Goal: Transaction & Acquisition: Purchase product/service

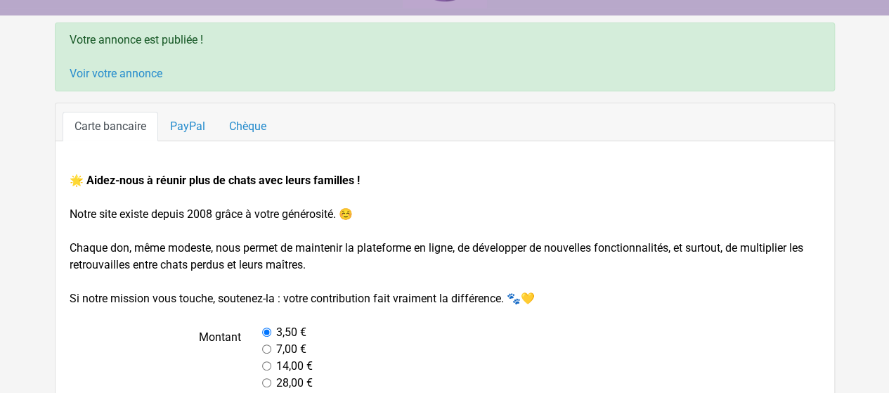
scroll to position [46, 0]
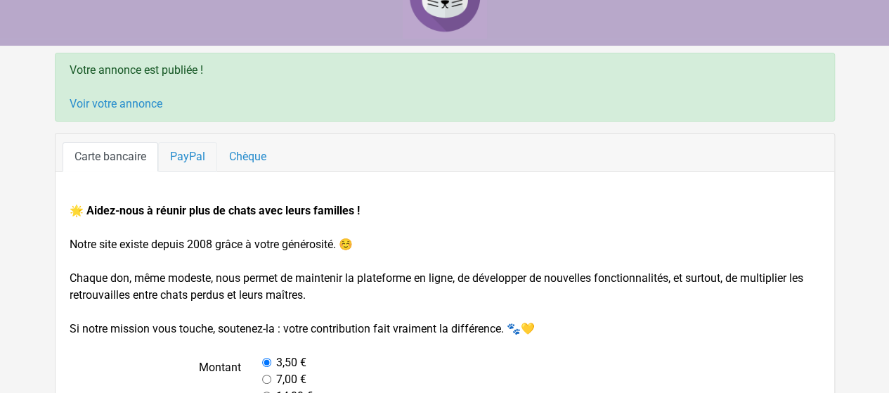
click at [196, 159] on link "PayPal" at bounding box center [187, 157] width 59 height 30
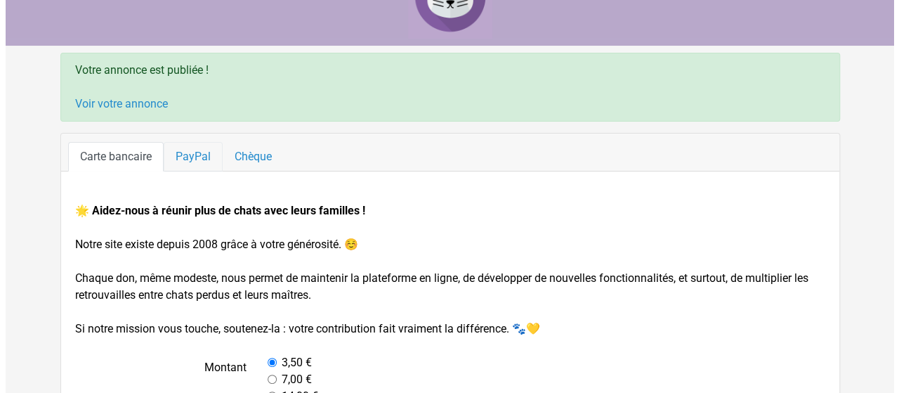
scroll to position [0, 0]
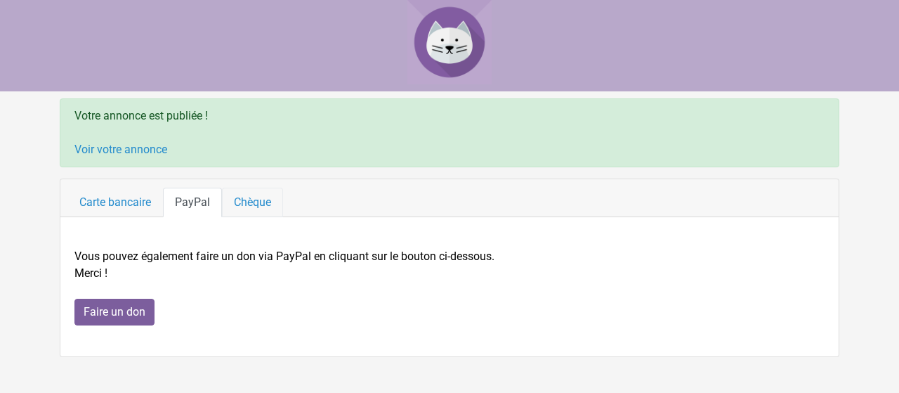
click at [243, 204] on link "Chèque" at bounding box center [252, 203] width 61 height 30
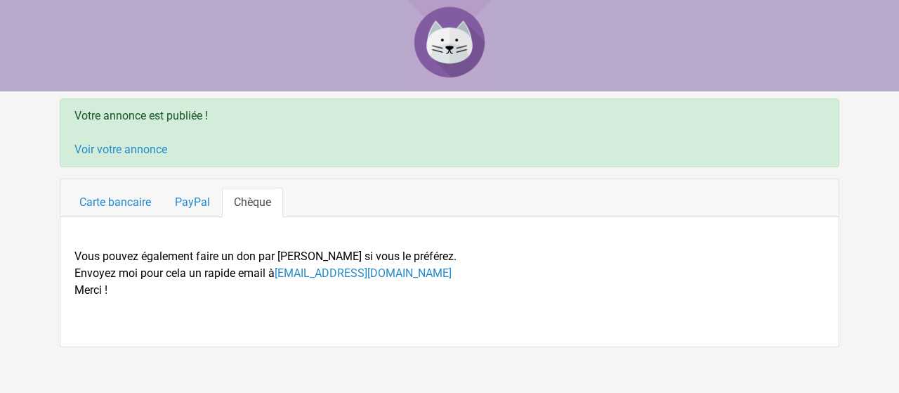
click at [240, 325] on div "Vous pouvez également faire un don par chèque si vous le préférez. Envoyez moi …" at bounding box center [449, 281] width 750 height 101
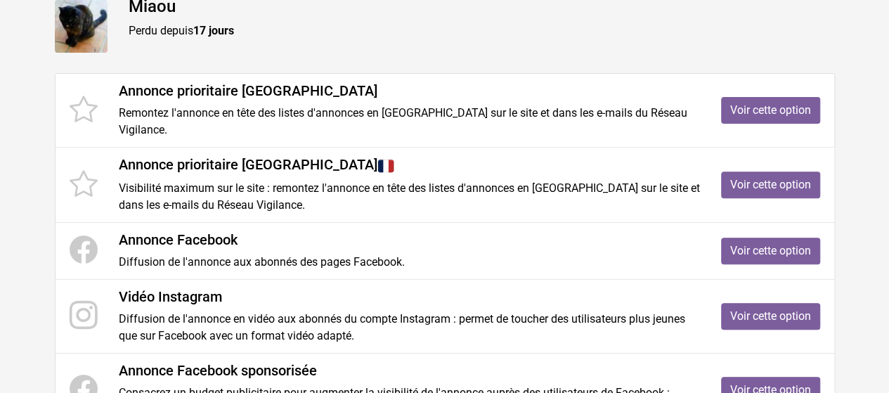
scroll to position [207, 0]
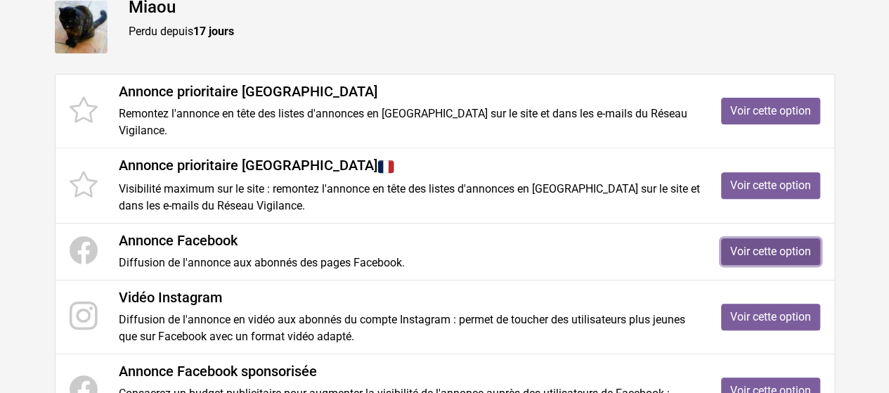
click at [749, 244] on link "Voir cette option" at bounding box center [770, 251] width 99 height 27
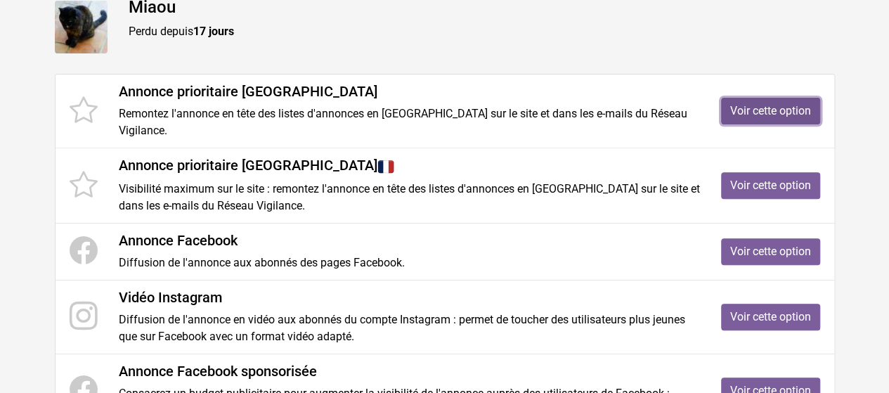
click at [809, 104] on link "Voir cette option" at bounding box center [770, 111] width 99 height 27
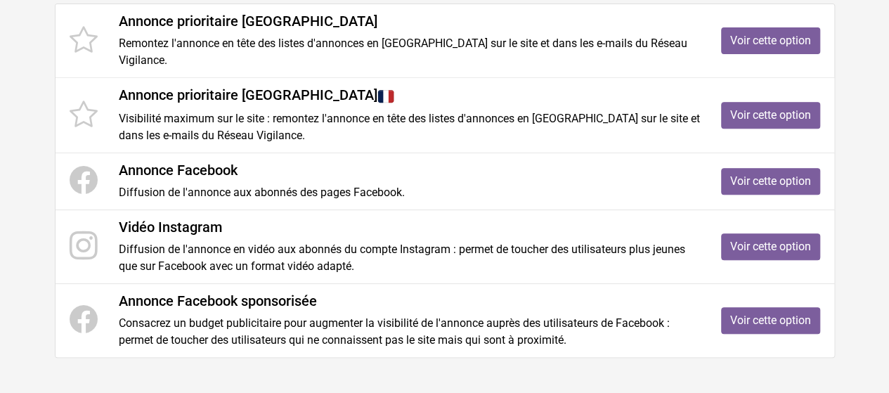
scroll to position [278, 0]
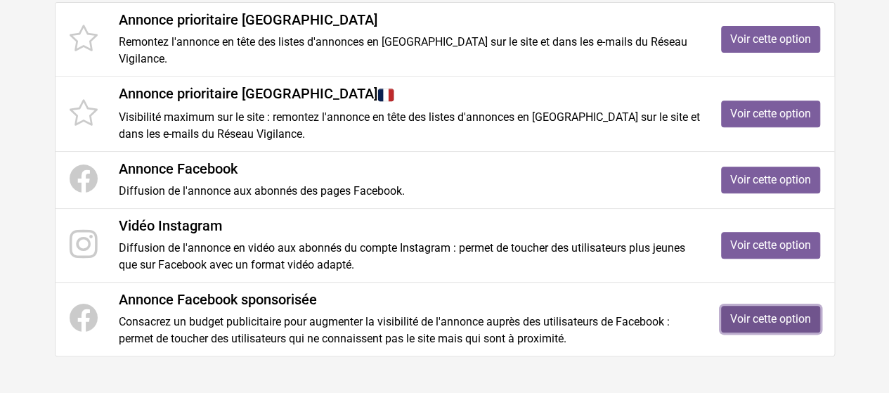
click at [786, 318] on link "Voir cette option" at bounding box center [770, 319] width 99 height 27
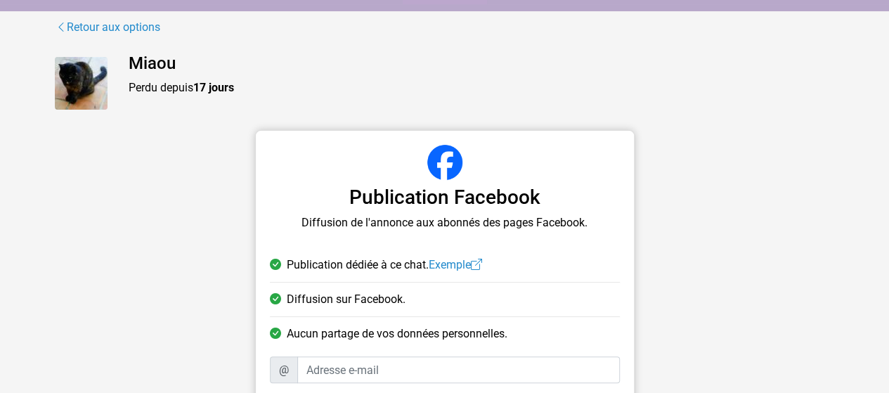
scroll to position [70, 0]
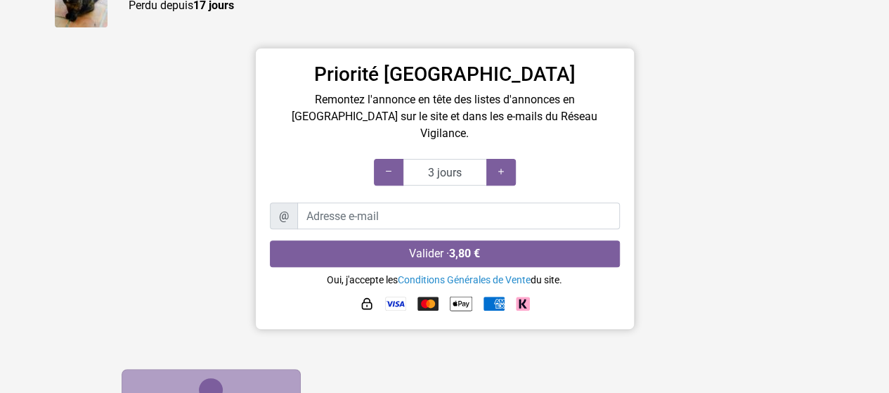
scroll to position [167, 0]
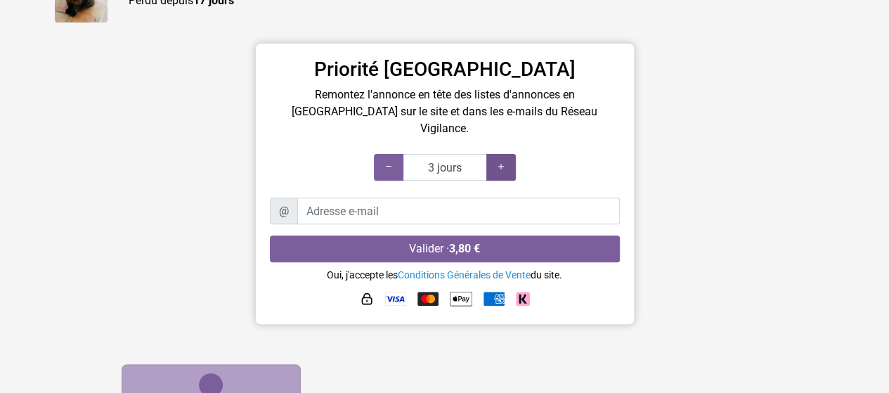
click at [506, 155] on div at bounding box center [501, 167] width 30 height 27
type input "8 jours"
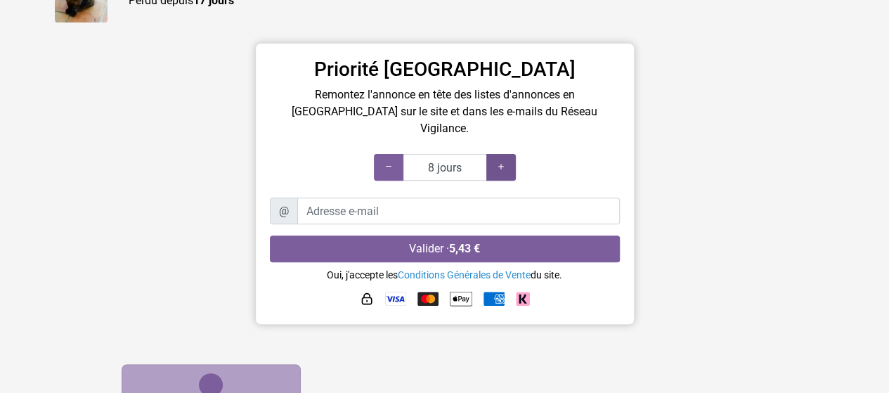
click at [506, 155] on div at bounding box center [501, 167] width 30 height 27
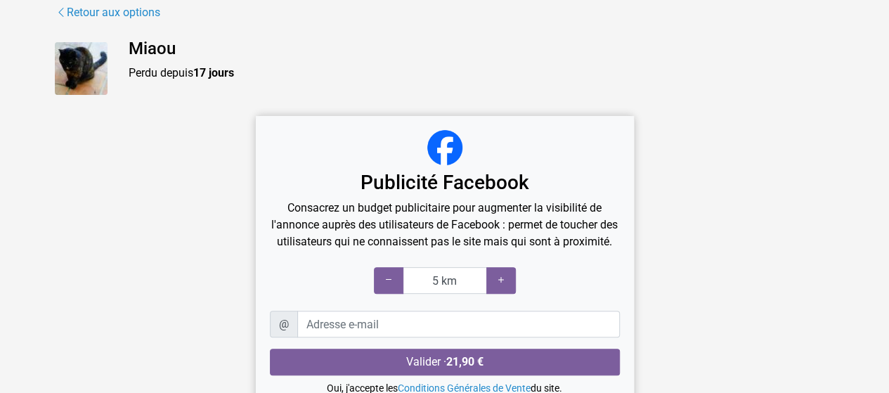
scroll to position [161, 0]
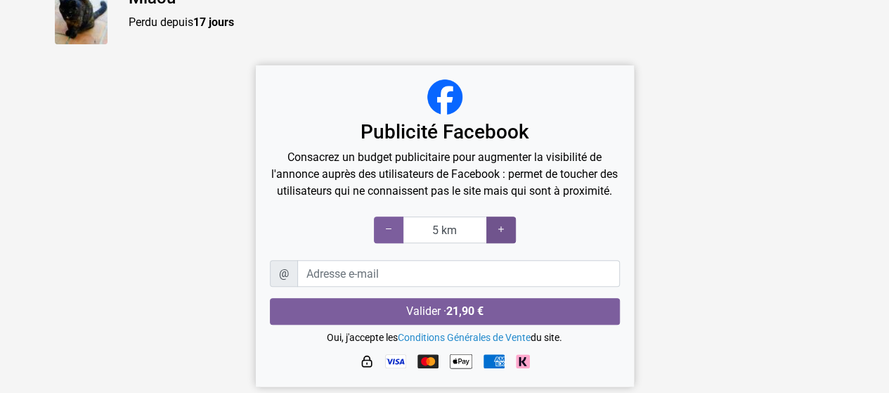
click at [504, 230] on icon at bounding box center [500, 229] width 11 height 13
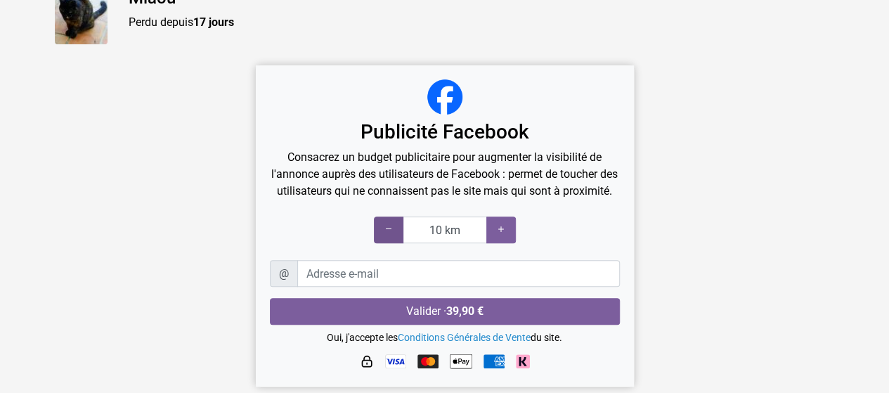
click at [383, 228] on icon at bounding box center [388, 229] width 11 height 13
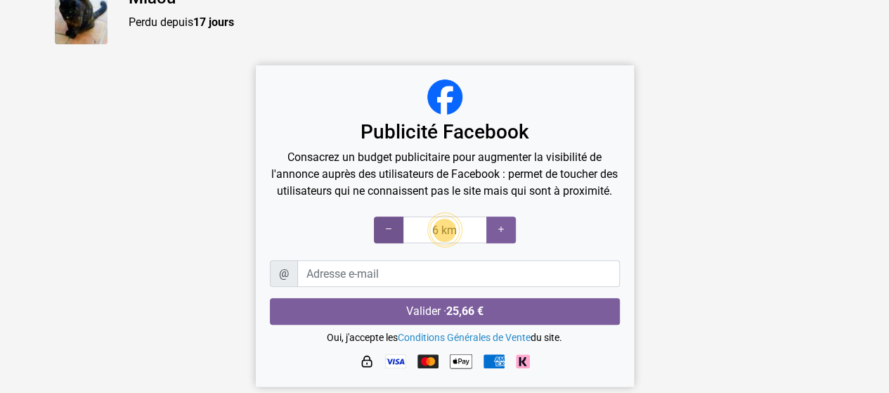
type input "5 km"
click at [383, 228] on icon at bounding box center [388, 229] width 11 height 13
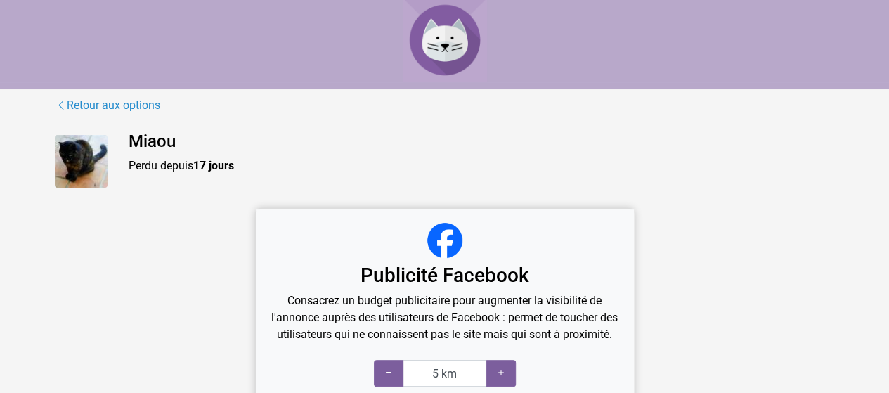
scroll to position [0, 0]
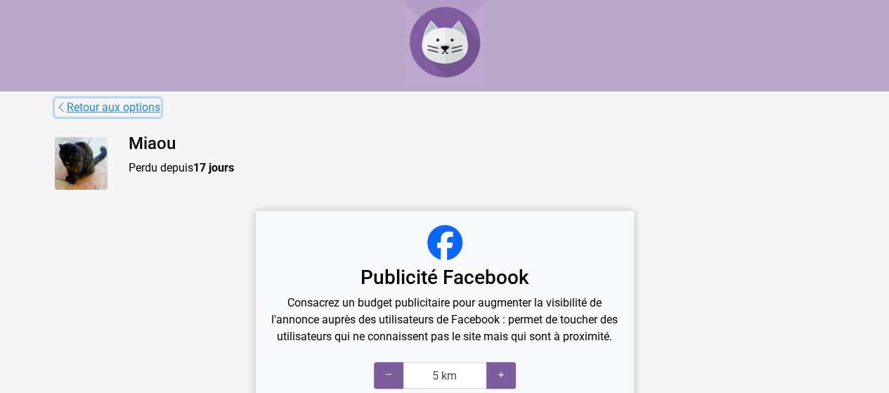
click at [117, 107] on link "Retour aux options" at bounding box center [108, 107] width 106 height 18
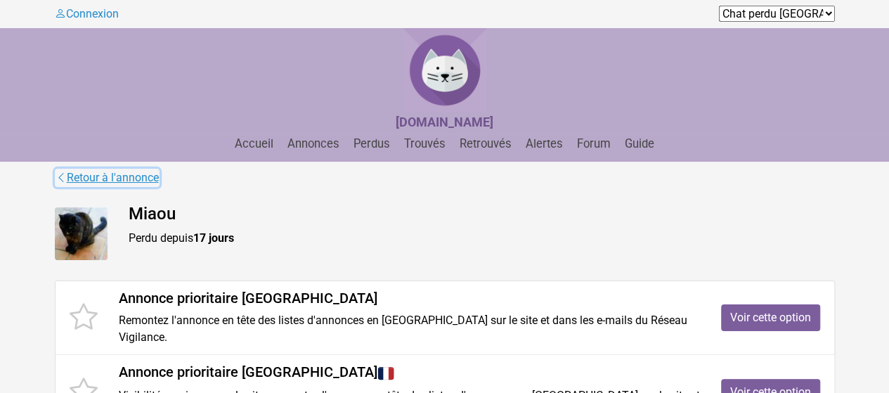
click at [108, 180] on link "Retour à l'annonce" at bounding box center [107, 178] width 105 height 18
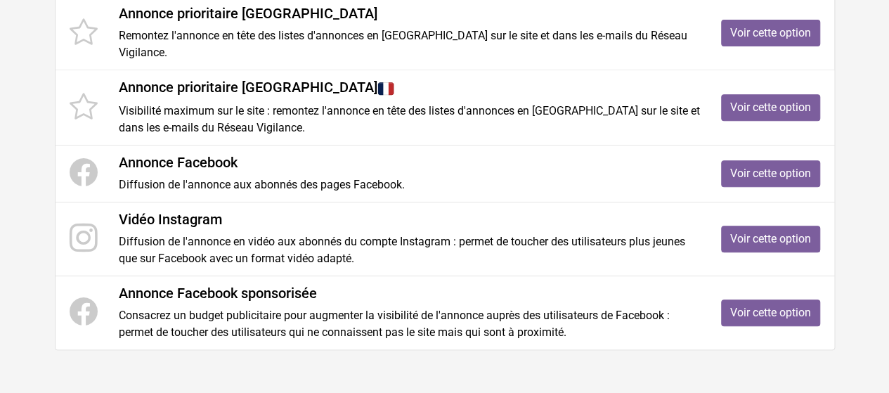
scroll to position [282, 0]
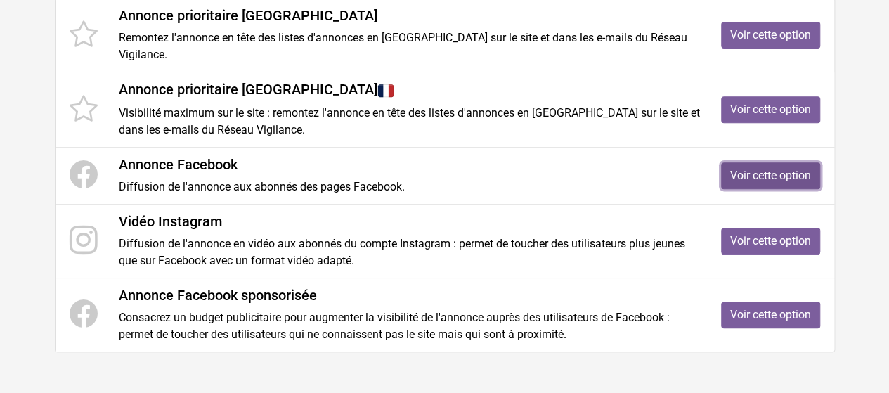
click at [804, 174] on link "Voir cette option" at bounding box center [770, 175] width 99 height 27
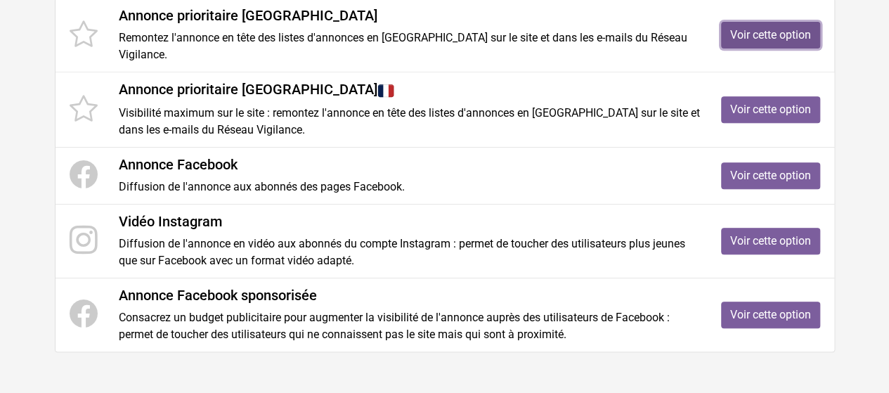
click at [735, 39] on link "Voir cette option" at bounding box center [770, 35] width 99 height 27
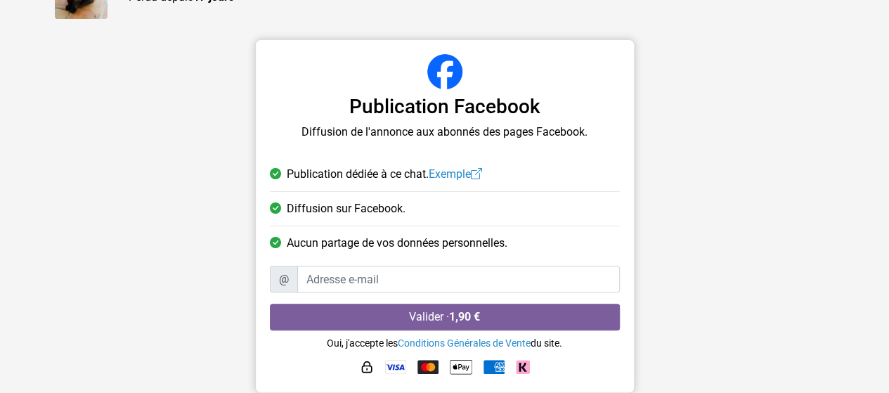
scroll to position [174, 0]
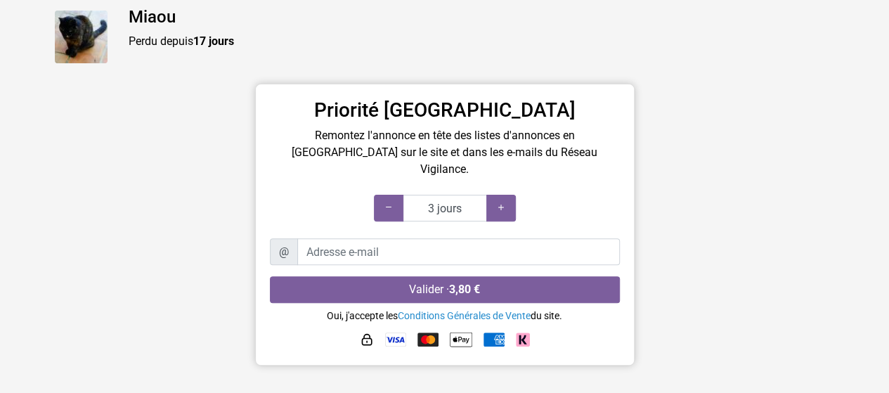
scroll to position [94, 0]
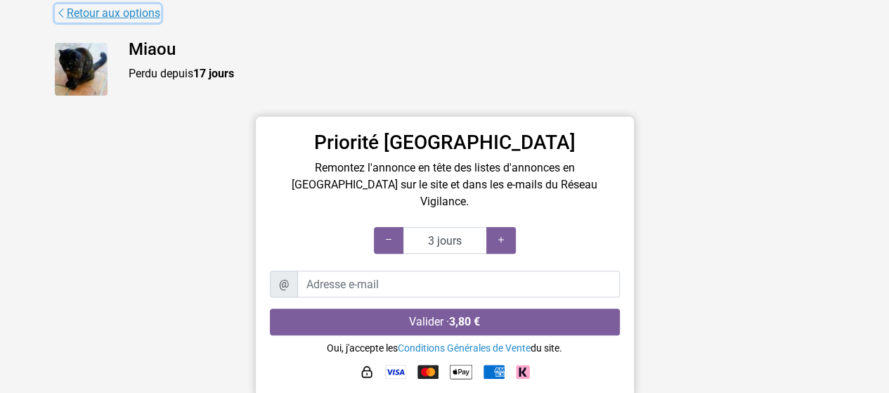
click at [152, 13] on link "Retour aux options" at bounding box center [108, 13] width 106 height 18
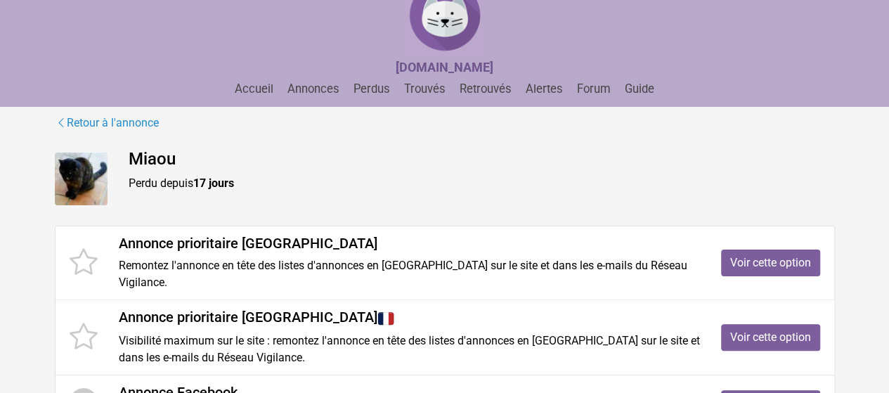
scroll to position [58, 0]
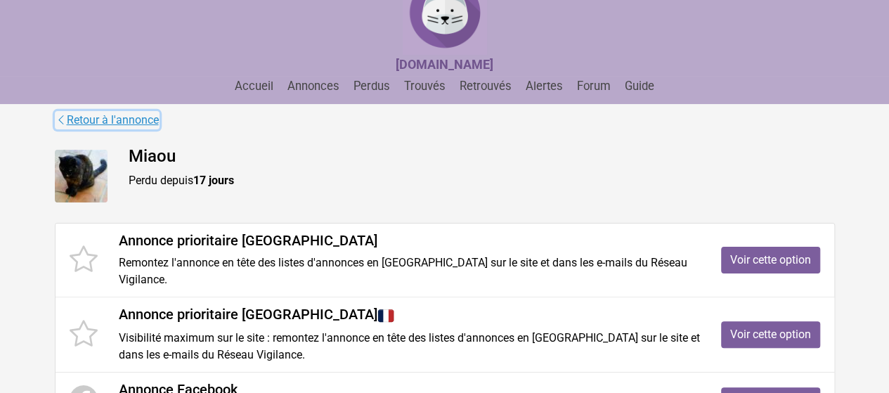
click at [150, 120] on link "Retour à l'annonce" at bounding box center [107, 120] width 105 height 18
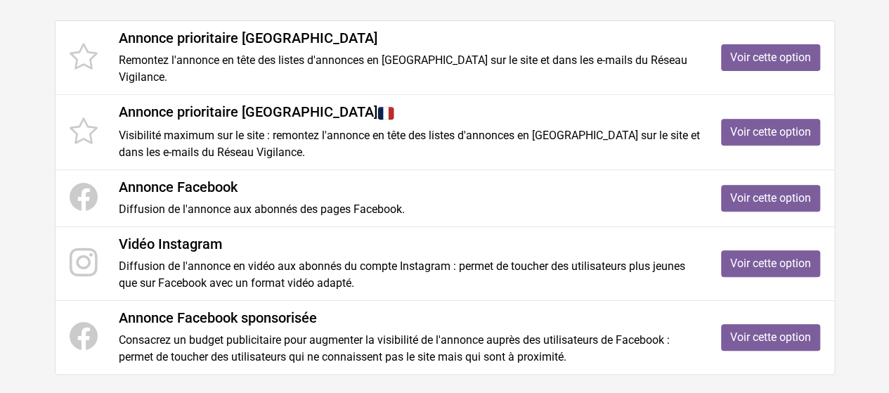
scroll to position [262, 0]
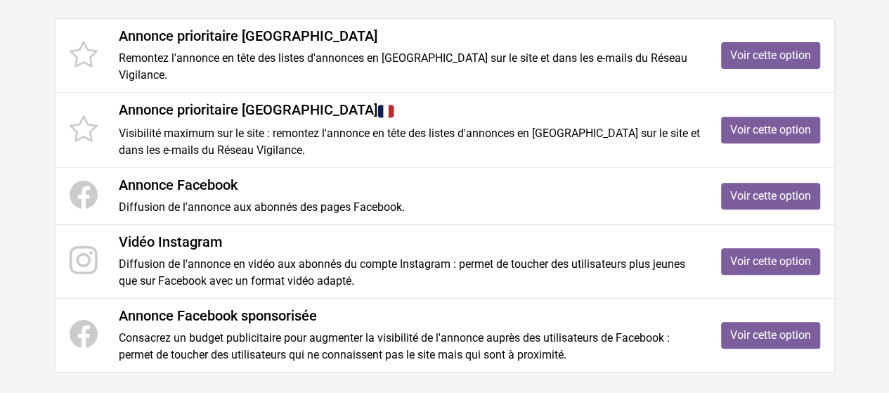
click at [859, 166] on main "Retour à l'annonce [GEOGRAPHIC_DATA] Perdu depuis 17 jours Annonce prioritaire …" at bounding box center [444, 165] width 889 height 516
click at [760, 333] on link "Voir cette option" at bounding box center [770, 335] width 99 height 27
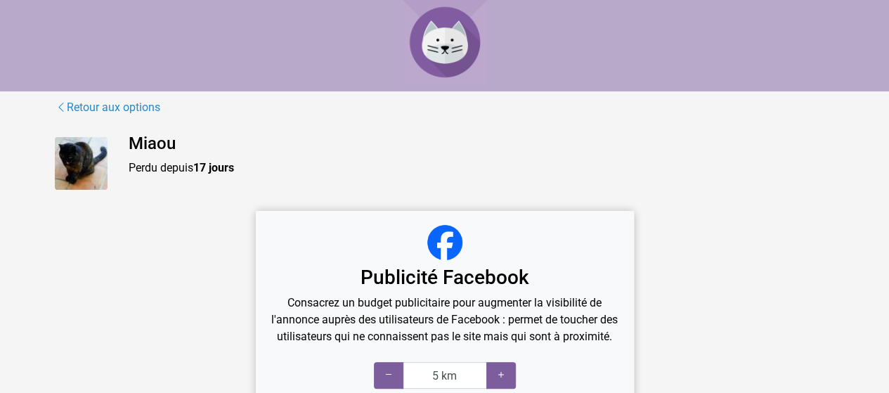
click at [763, 158] on div "Miaou Perdu depuis 17 jours" at bounding box center [481, 163] width 727 height 60
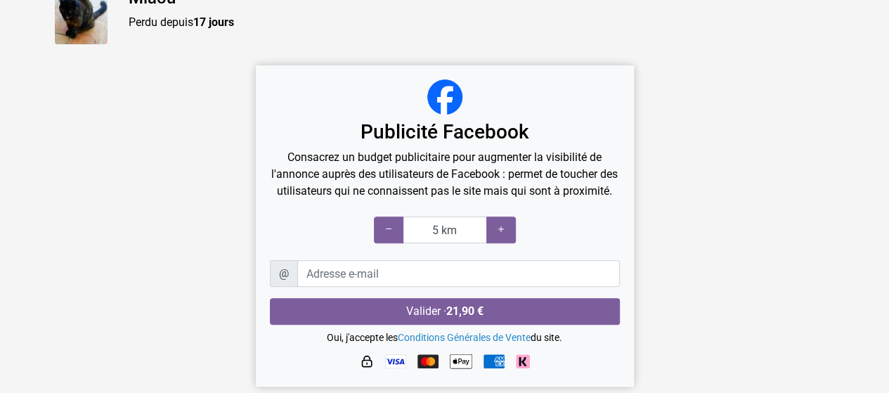
scroll to position [161, 0]
click at [500, 227] on icon at bounding box center [500, 229] width 11 height 13
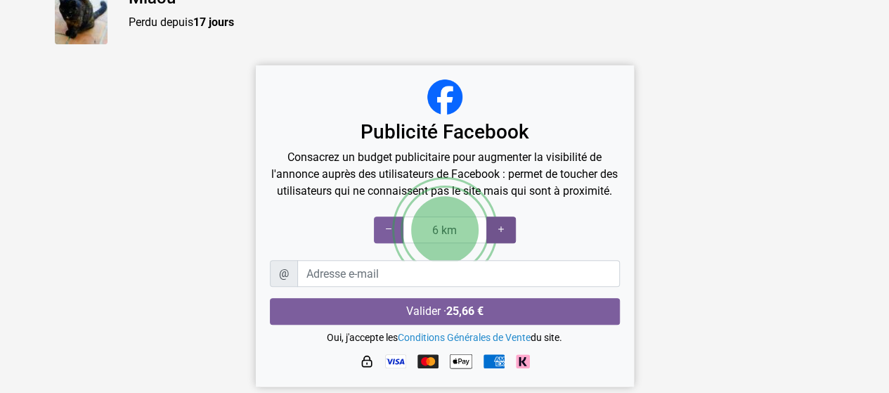
click at [500, 227] on icon at bounding box center [500, 229] width 11 height 13
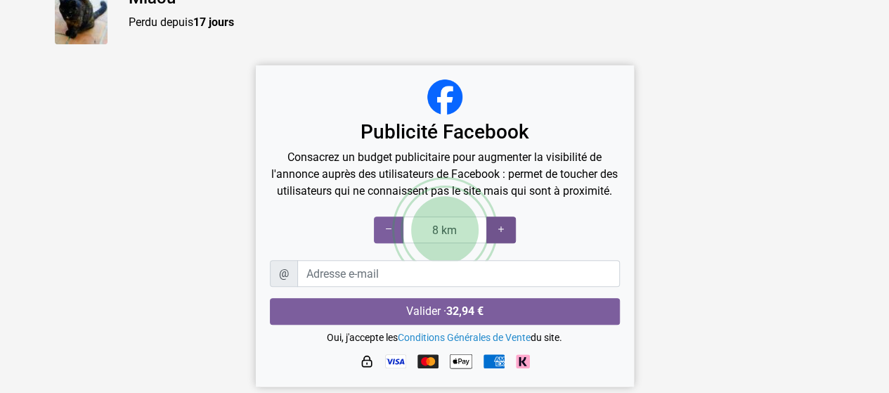
click at [500, 227] on icon at bounding box center [500, 229] width 11 height 13
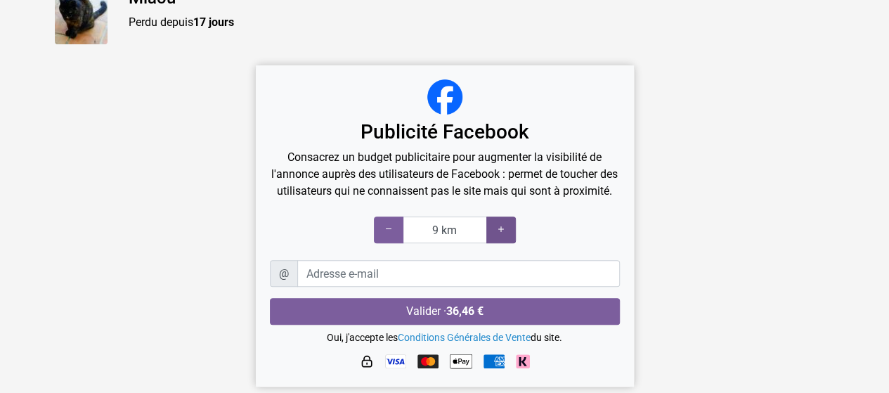
click at [500, 227] on icon at bounding box center [500, 229] width 11 height 13
click at [386, 227] on icon at bounding box center [388, 229] width 11 height 13
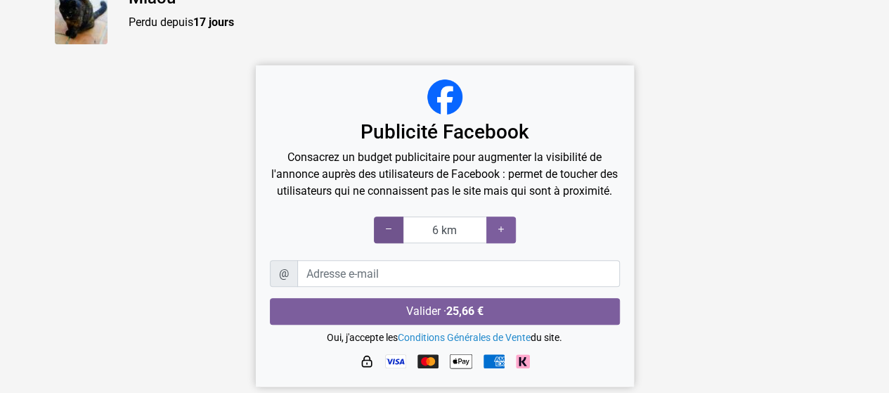
click at [386, 227] on icon at bounding box center [388, 229] width 11 height 13
type input "5 km"
click at [386, 227] on icon at bounding box center [388, 229] width 11 height 13
click at [676, 207] on div "Publicité Facebook Consacrez un budget publicitaire pour augmenter la visibilit…" at bounding box center [444, 229] width 801 height 329
click at [704, 103] on div "Publicité Facebook Consacrez un budget publicitaire pour augmenter la visibilit…" at bounding box center [444, 229] width 801 height 329
